Goal: Transaction & Acquisition: Purchase product/service

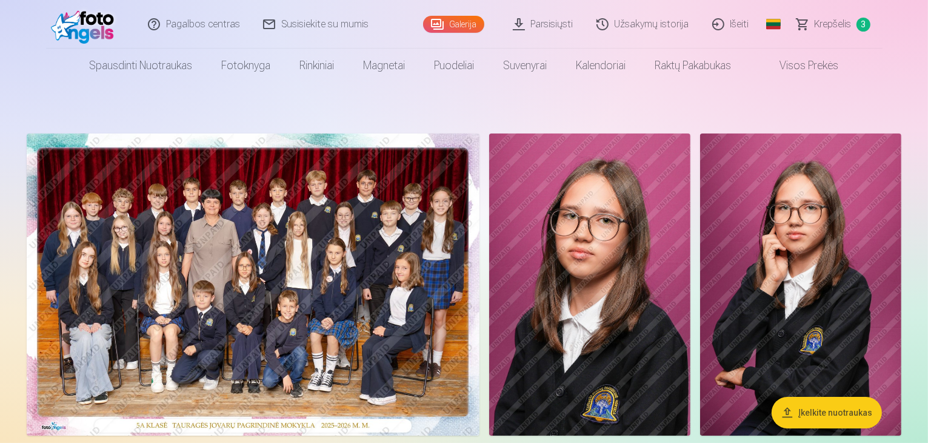
click at [839, 25] on span "Krepšelis" at bounding box center [833, 24] width 37 height 15
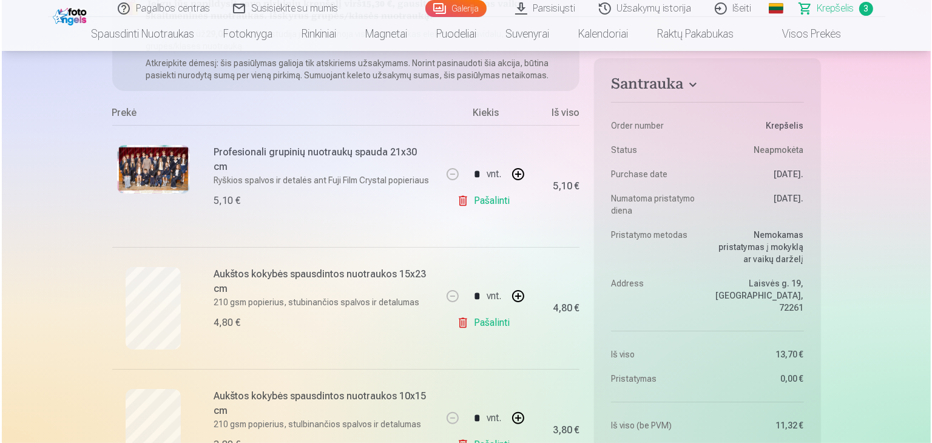
scroll to position [182, 0]
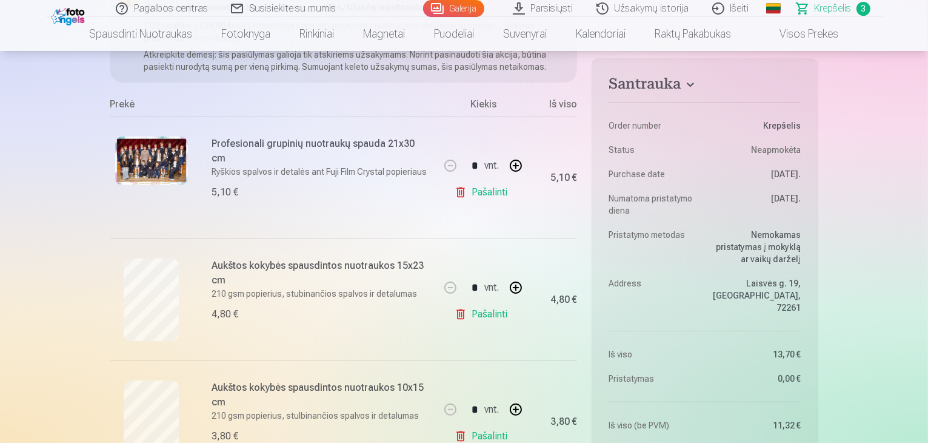
click at [169, 161] on img at bounding box center [151, 160] width 73 height 49
click at [165, 154] on img at bounding box center [151, 160] width 73 height 49
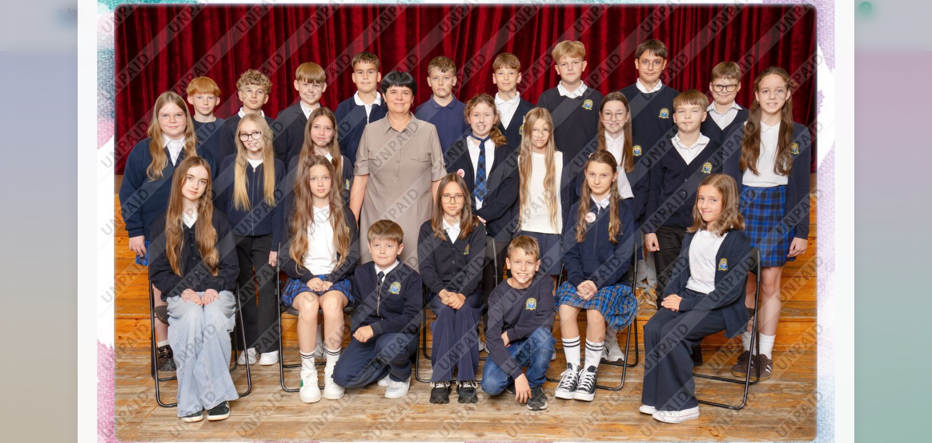
scroll to position [0, 0]
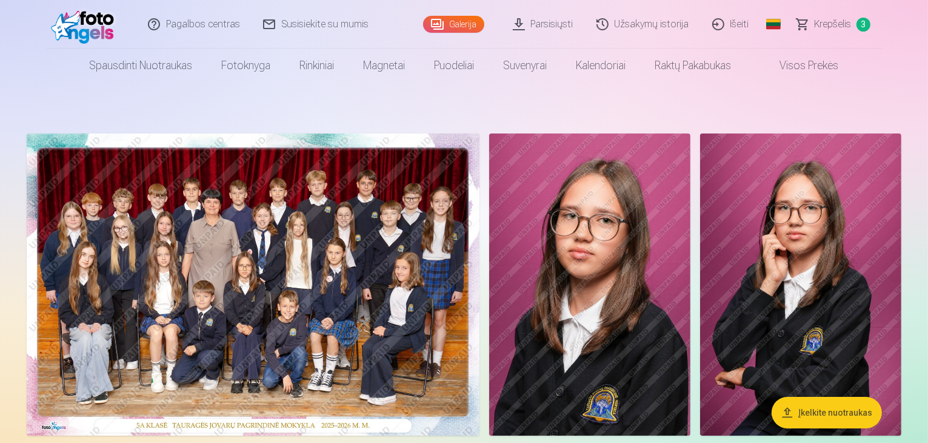
click at [833, 23] on span "Krepšelis" at bounding box center [833, 24] width 37 height 15
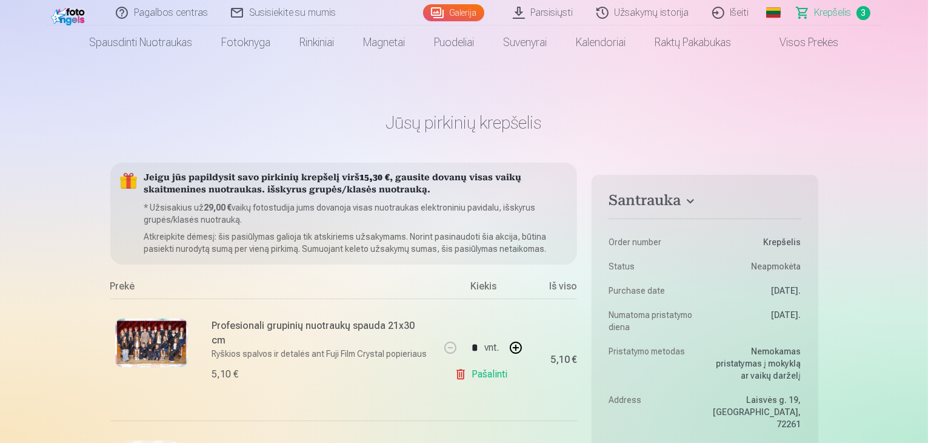
scroll to position [243, 0]
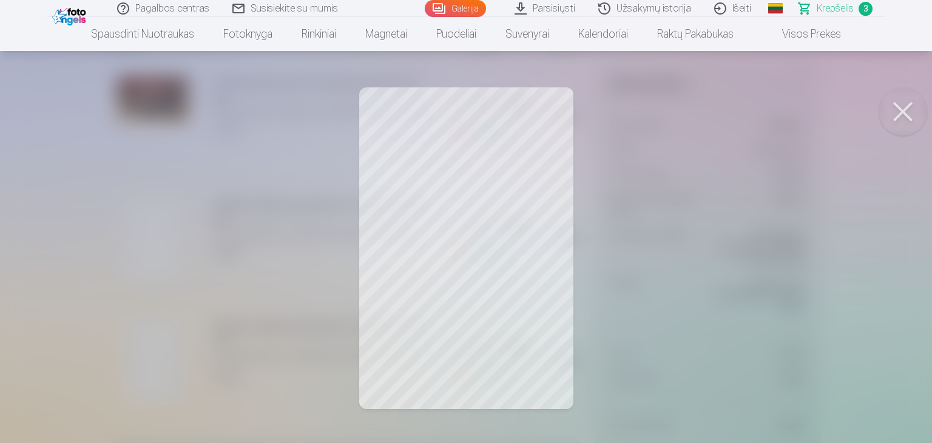
click at [911, 119] on button at bounding box center [902, 111] width 49 height 49
click at [907, 112] on button at bounding box center [902, 111] width 49 height 49
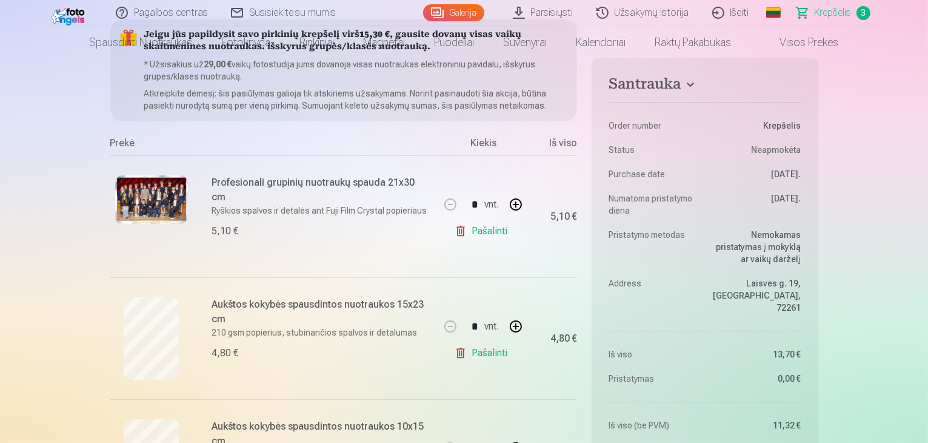
scroll to position [0, 0]
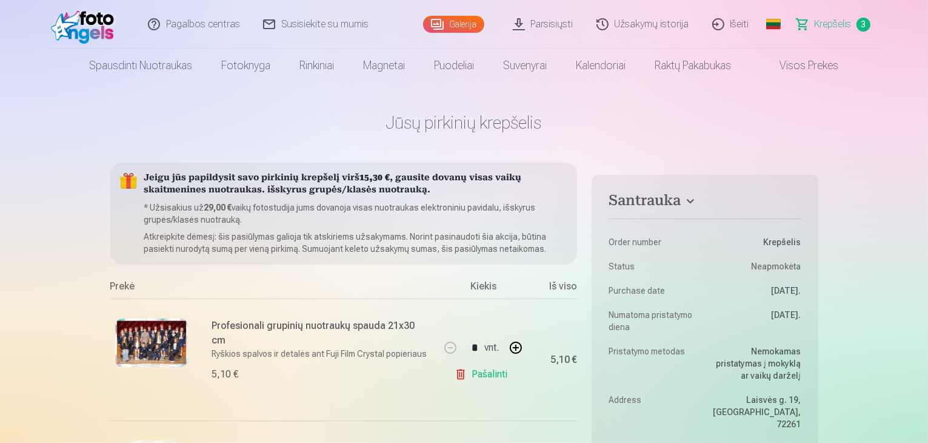
click at [470, 19] on link "Galerija" at bounding box center [453, 24] width 61 height 17
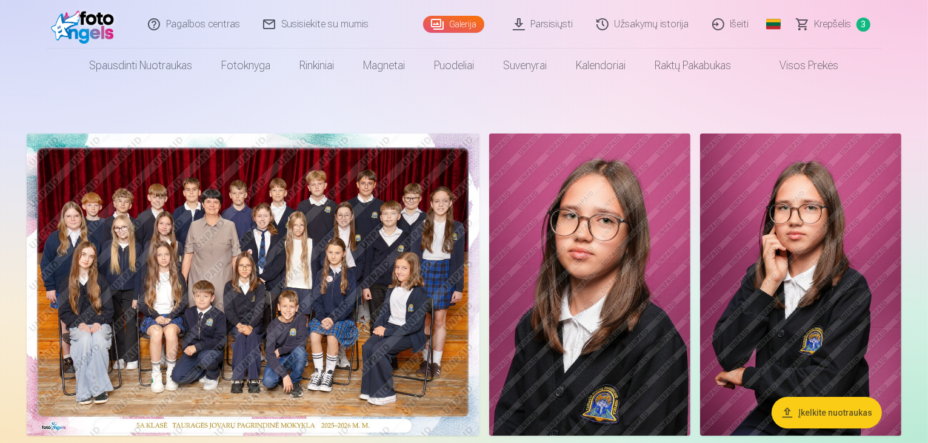
click at [834, 27] on span "Krepšelis" at bounding box center [833, 24] width 37 height 15
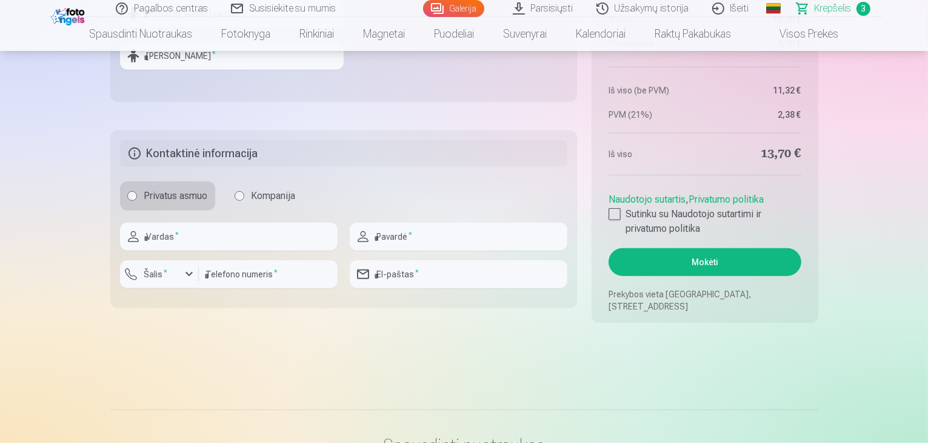
scroll to position [910, 0]
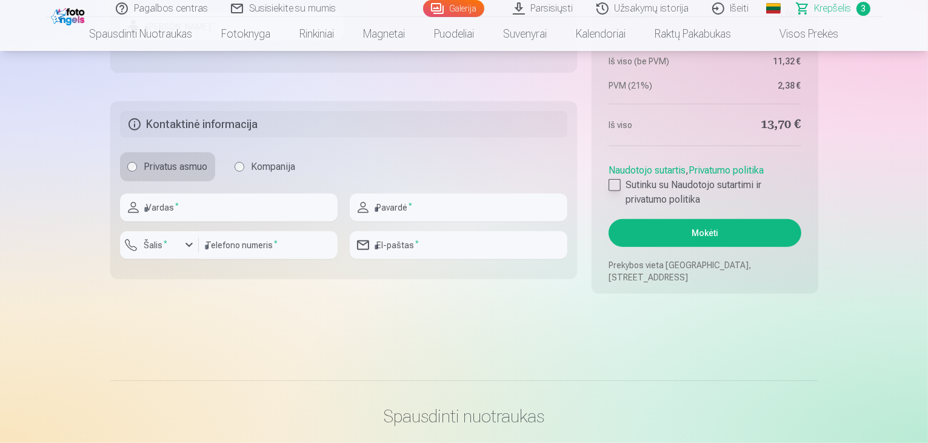
click at [619, 189] on div at bounding box center [615, 185] width 12 height 12
click at [705, 232] on button "Mokėti" at bounding box center [705, 233] width 192 height 28
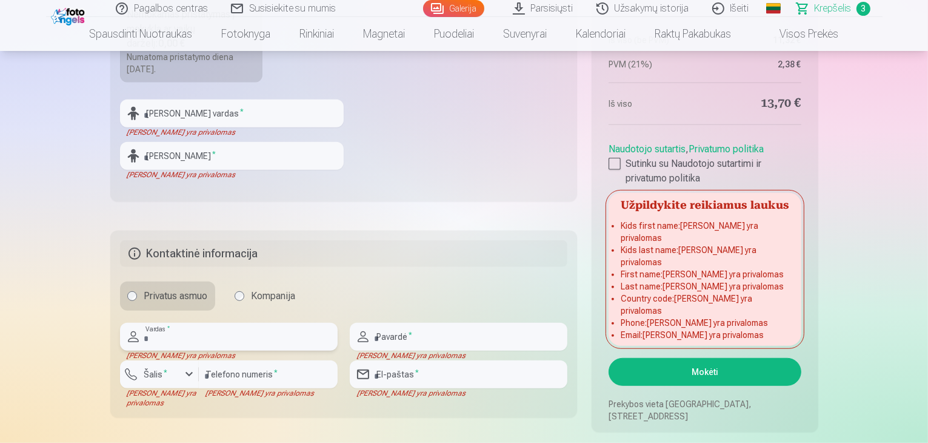
scroll to position [728, 0]
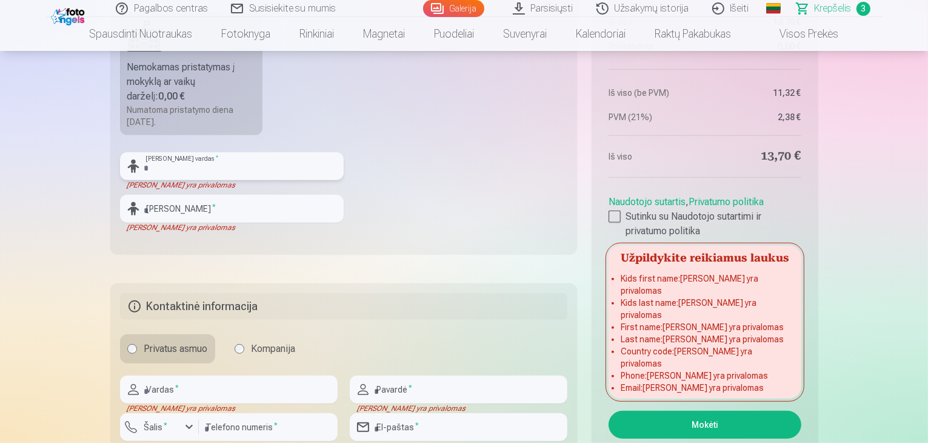
click at [247, 177] on input "text" at bounding box center [232, 166] width 224 height 28
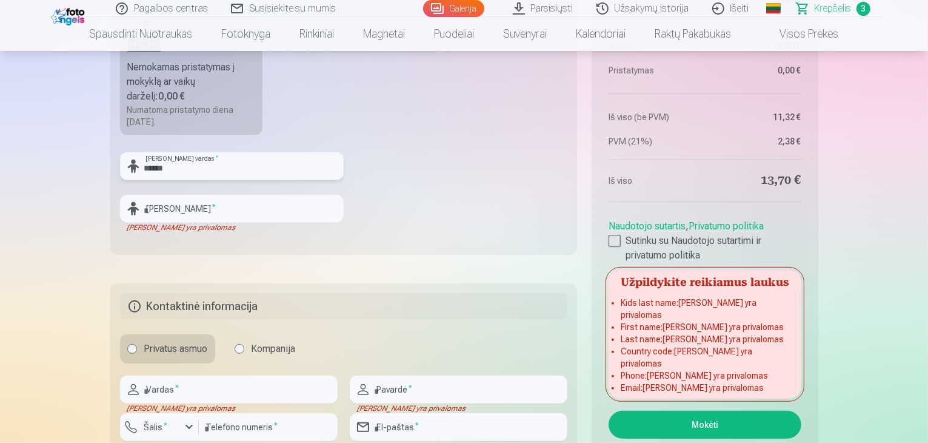
type input "******"
click at [223, 210] on input "text" at bounding box center [232, 209] width 224 height 28
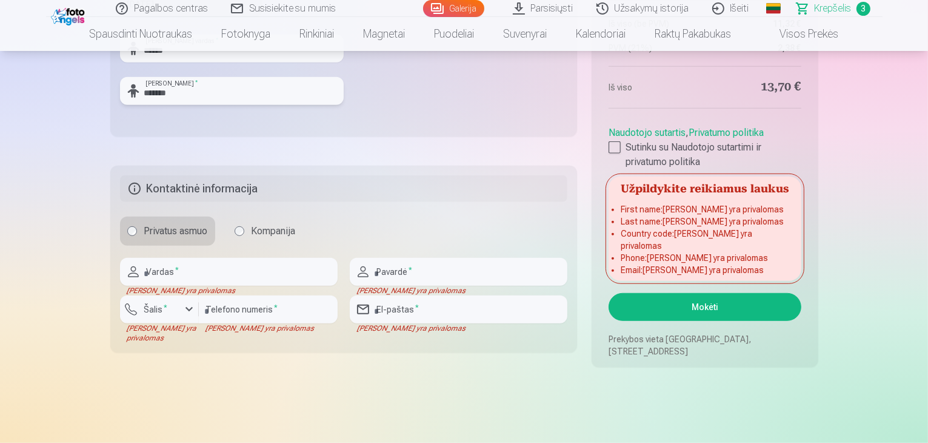
scroll to position [849, 0]
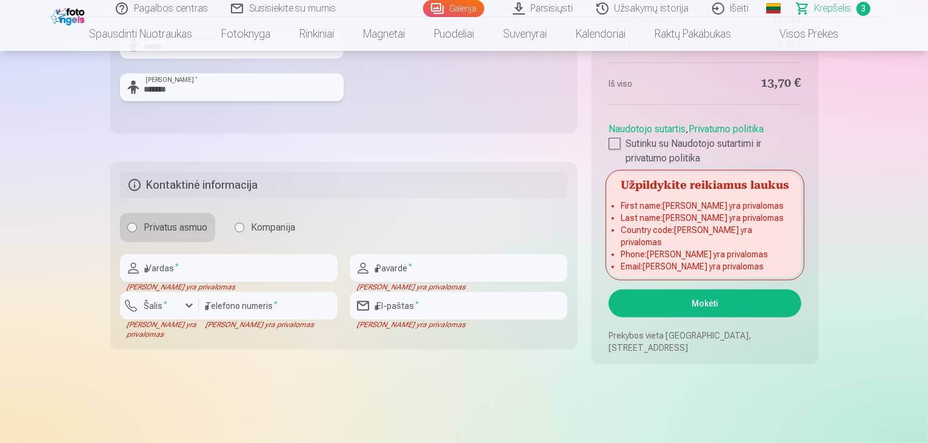
type input "*******"
click at [182, 267] on input "text" at bounding box center [229, 268] width 218 height 28
type input "******"
type input "********"
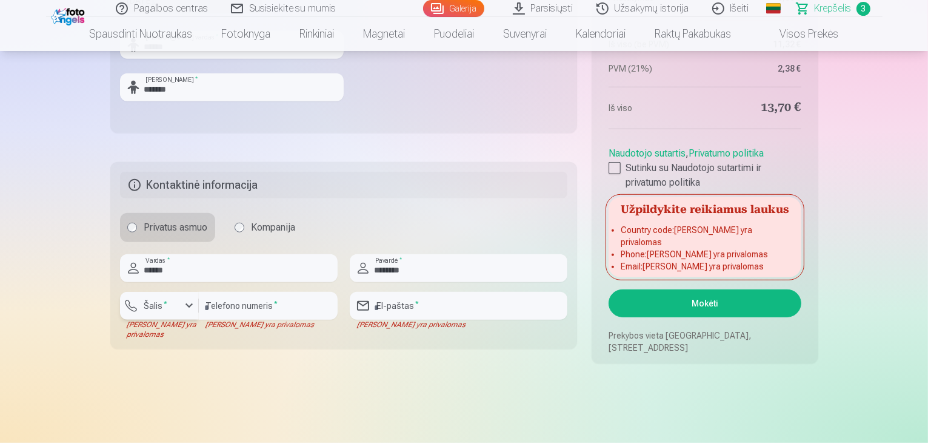
click at [195, 308] on div "button" at bounding box center [189, 305] width 15 height 15
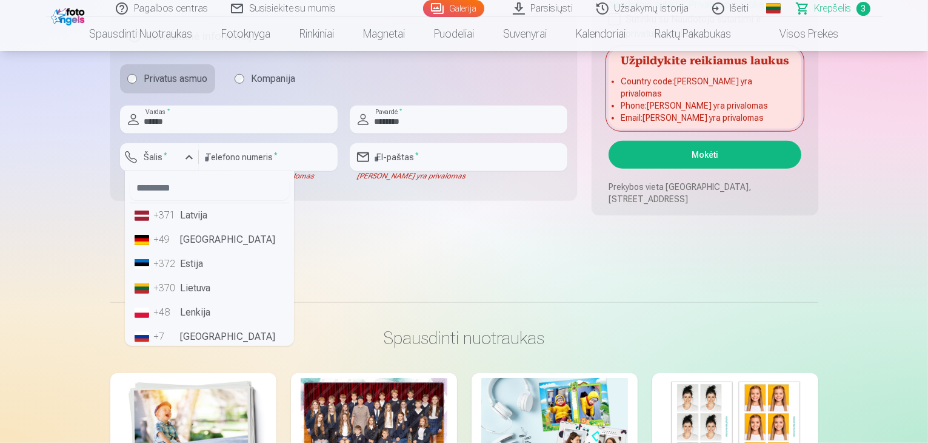
scroll to position [1031, 0]
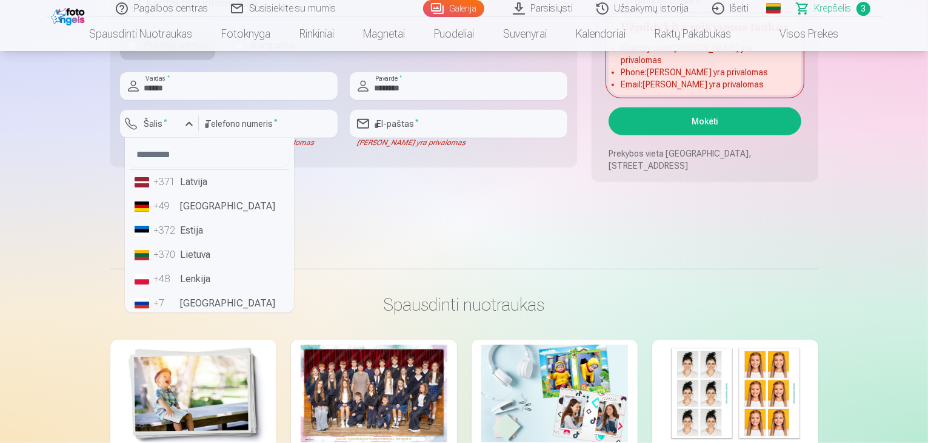
click at [207, 258] on li "+370 Lietuva" at bounding box center [209, 255] width 159 height 24
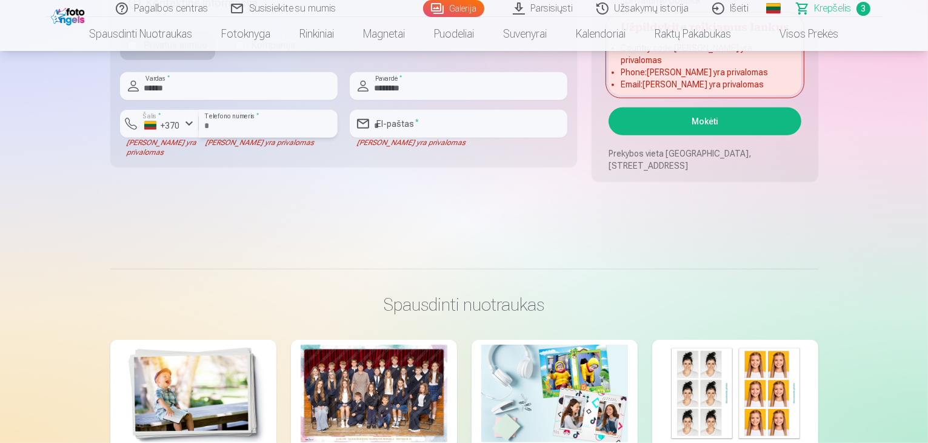
click at [238, 126] on input "number" at bounding box center [268, 124] width 139 height 28
type input "********"
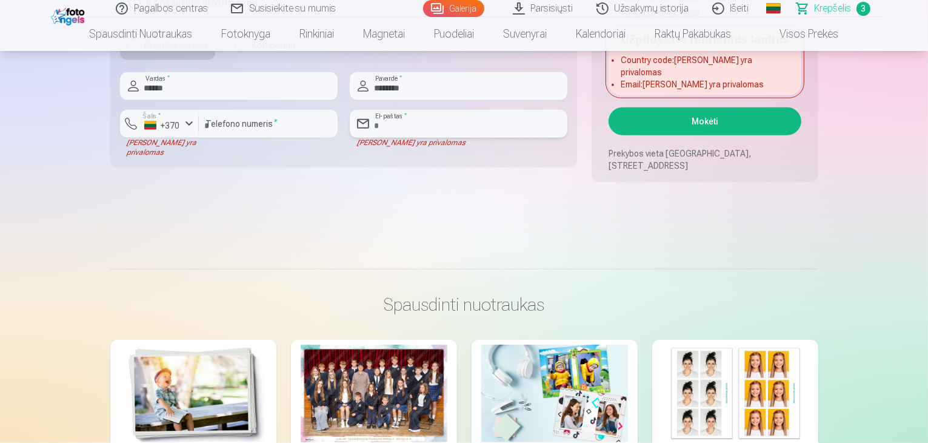
click at [388, 116] on input "email" at bounding box center [459, 124] width 218 height 28
type input "**********"
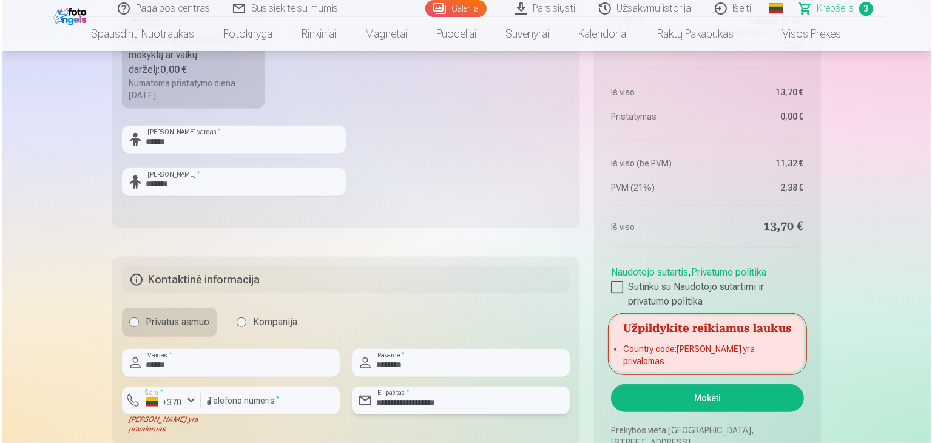
scroll to position [910, 0]
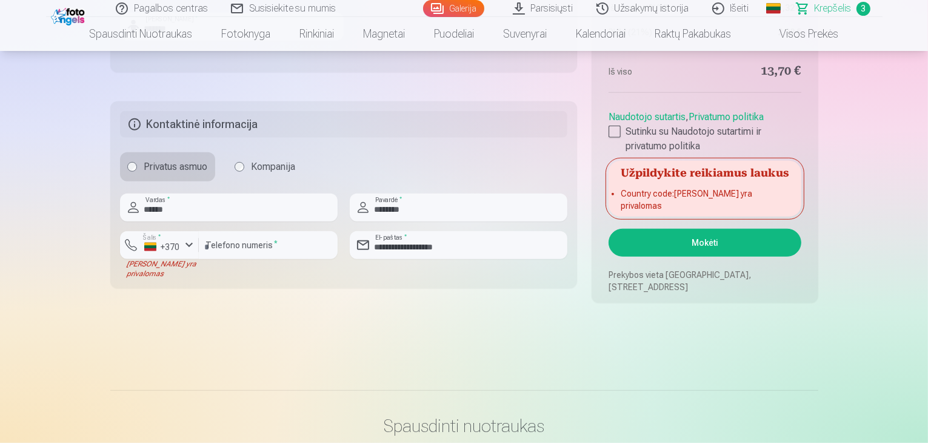
click at [682, 241] on button "Mokėti" at bounding box center [705, 243] width 192 height 28
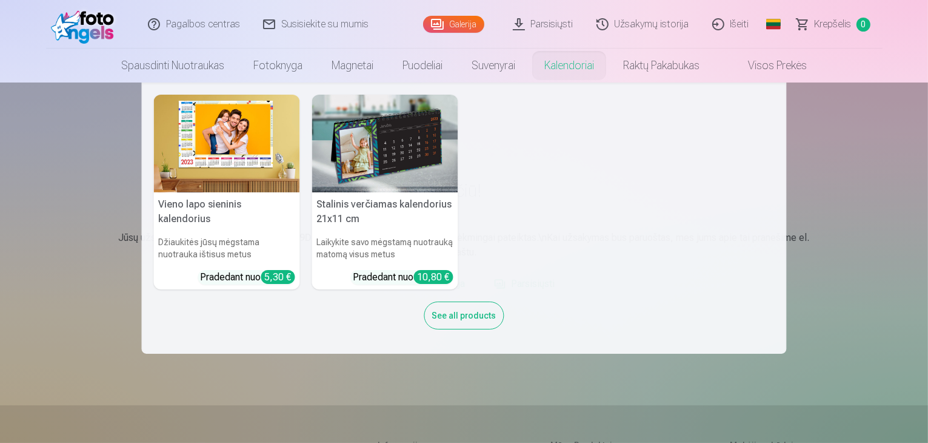
click at [869, 124] on nav "Vieno lapo sieninis kalendorius Džiaukitės jūsų mėgstama nuotrauka ištisus metu…" at bounding box center [464, 217] width 928 height 271
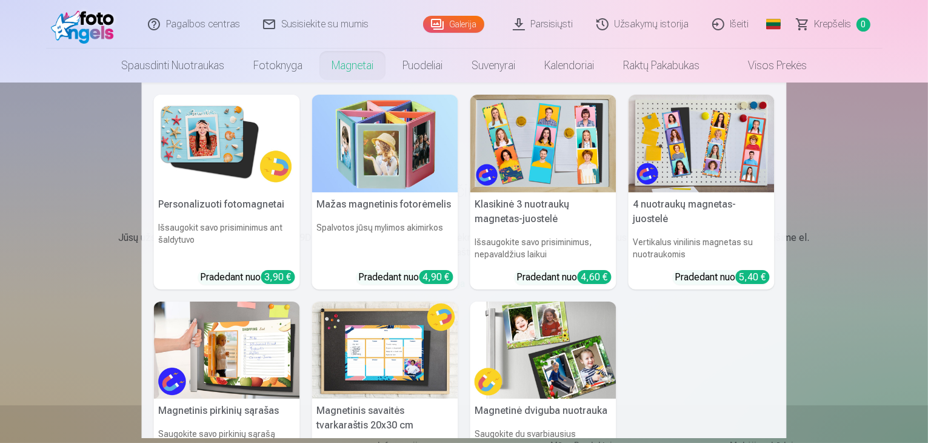
click at [841, 218] on nav "Personalizuoti fotomagnetai Išsaugokit savo prisiminimus ant šaldytuvo Pradedan…" at bounding box center [464, 259] width 928 height 355
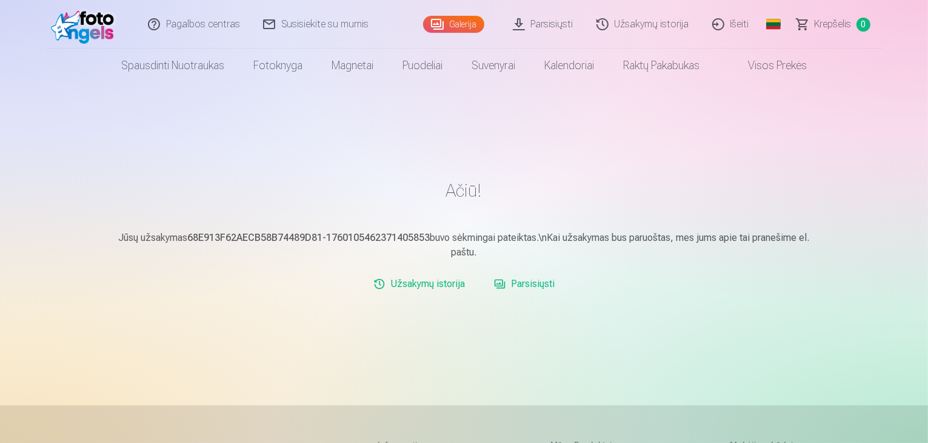
click at [66, 35] on img at bounding box center [86, 24] width 70 height 39
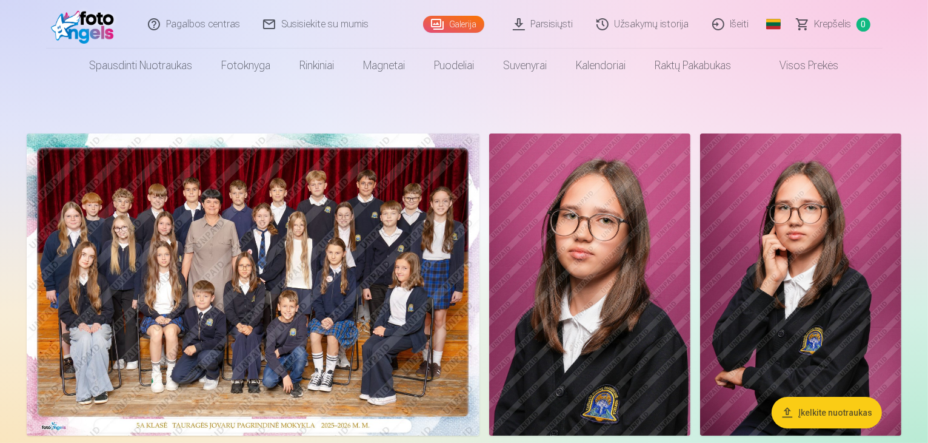
click at [61, 27] on img at bounding box center [86, 24] width 70 height 39
click at [714, 25] on link "Išeiti" at bounding box center [732, 24] width 60 height 49
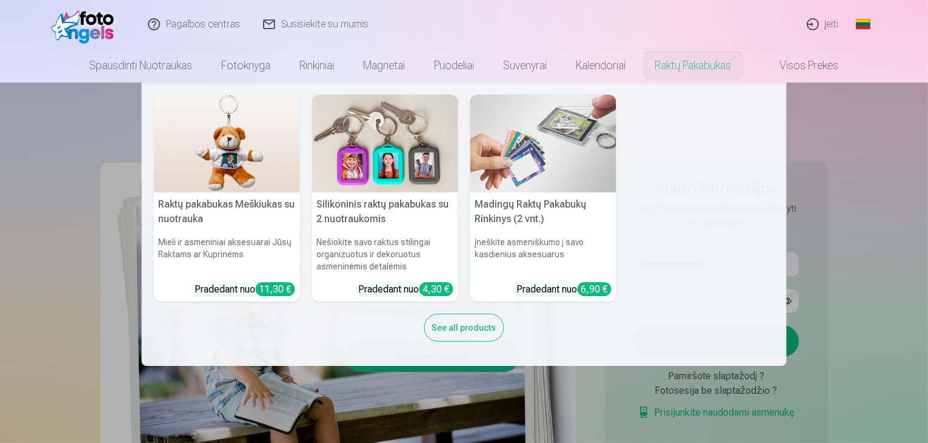
click at [851, 241] on nav "Raktų pakabukas Meškiukas su nuotrauka Mieli ir asmeniniai aksesuarai Jūsų Rakt…" at bounding box center [464, 223] width 928 height 283
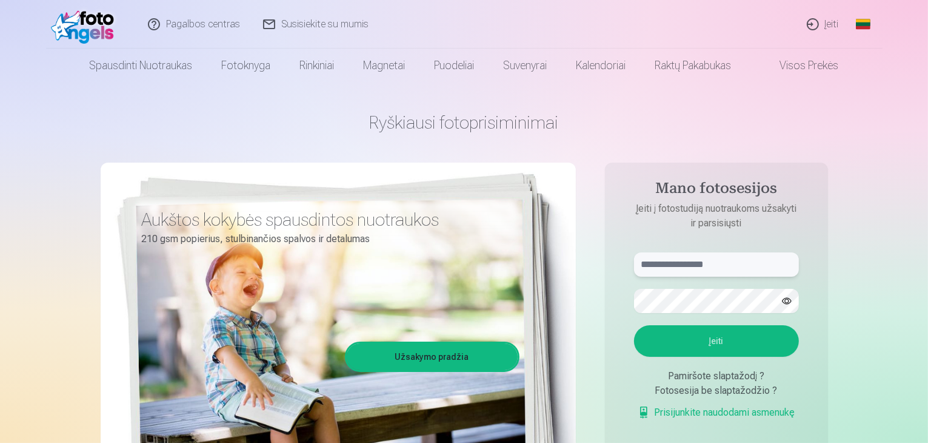
click at [719, 253] on input "text" at bounding box center [716, 264] width 165 height 24
type input "**********"
click at [703, 345] on button "Įeiti" at bounding box center [716, 341] width 165 height 32
